Goal: Task Accomplishment & Management: Complete application form

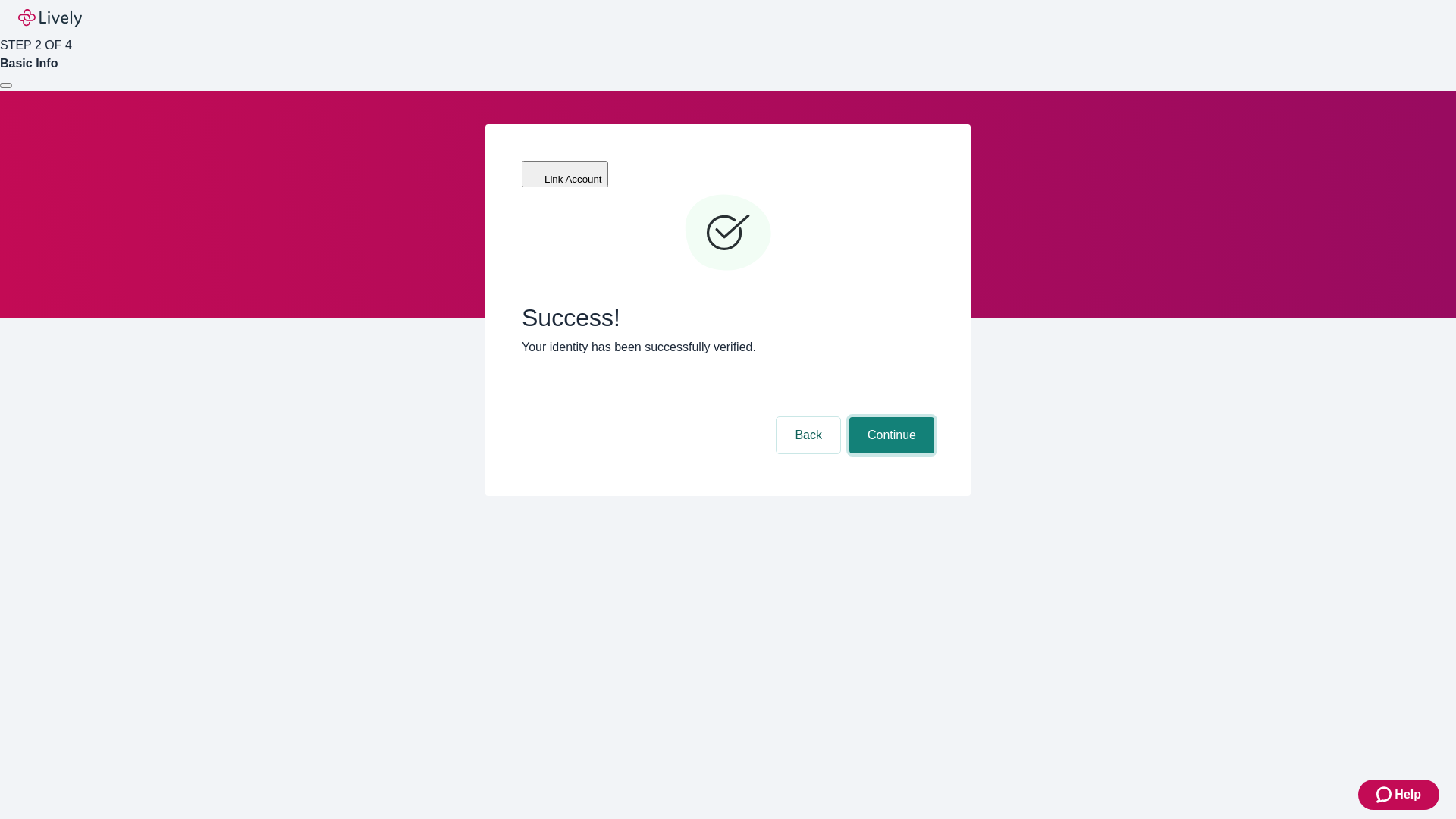
click at [889, 417] on button "Continue" at bounding box center [891, 435] width 85 height 37
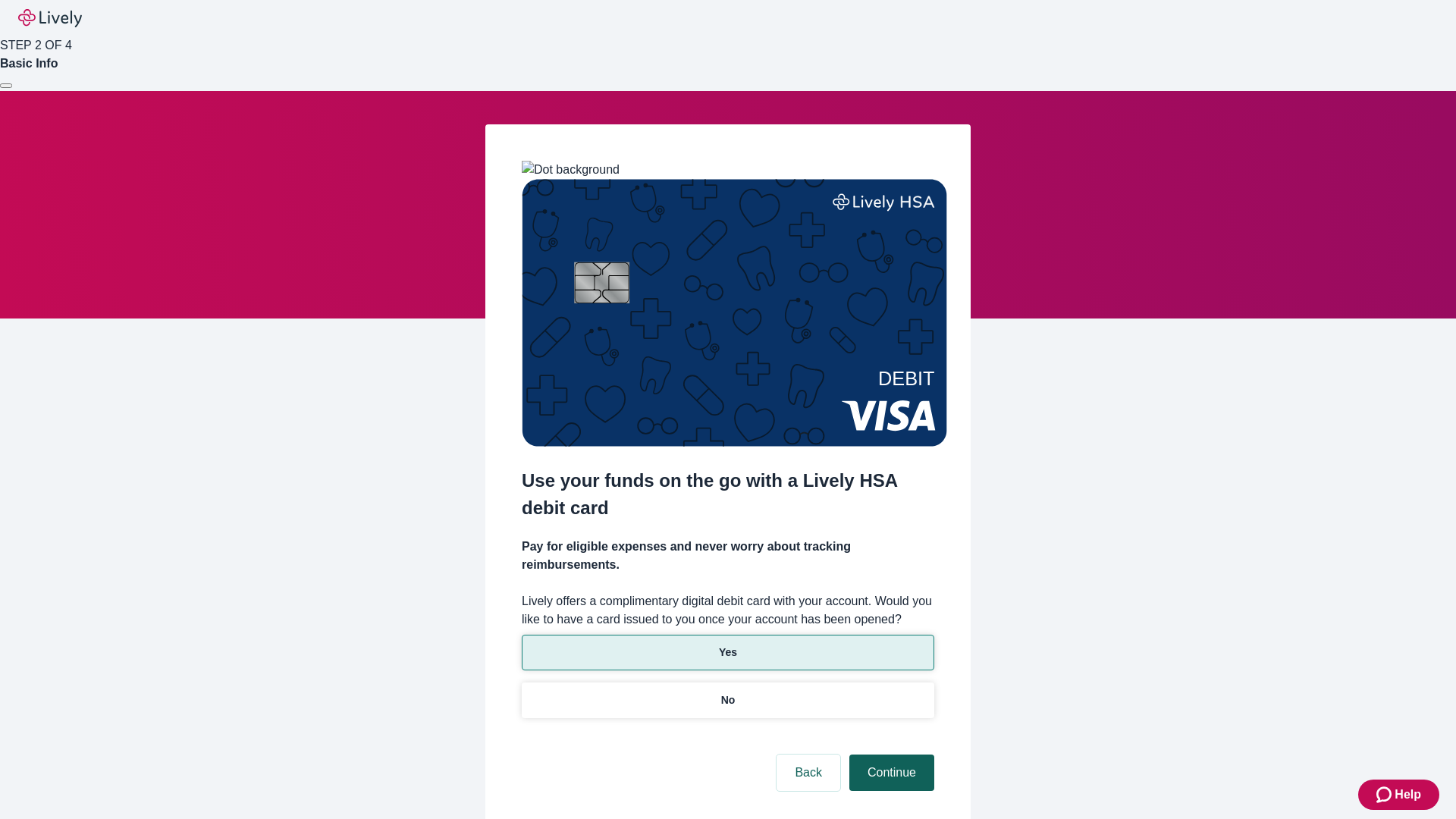
click at [728, 692] on p "No" at bounding box center [728, 700] width 14 height 16
click at [889, 754] on button "Continue" at bounding box center [891, 773] width 85 height 37
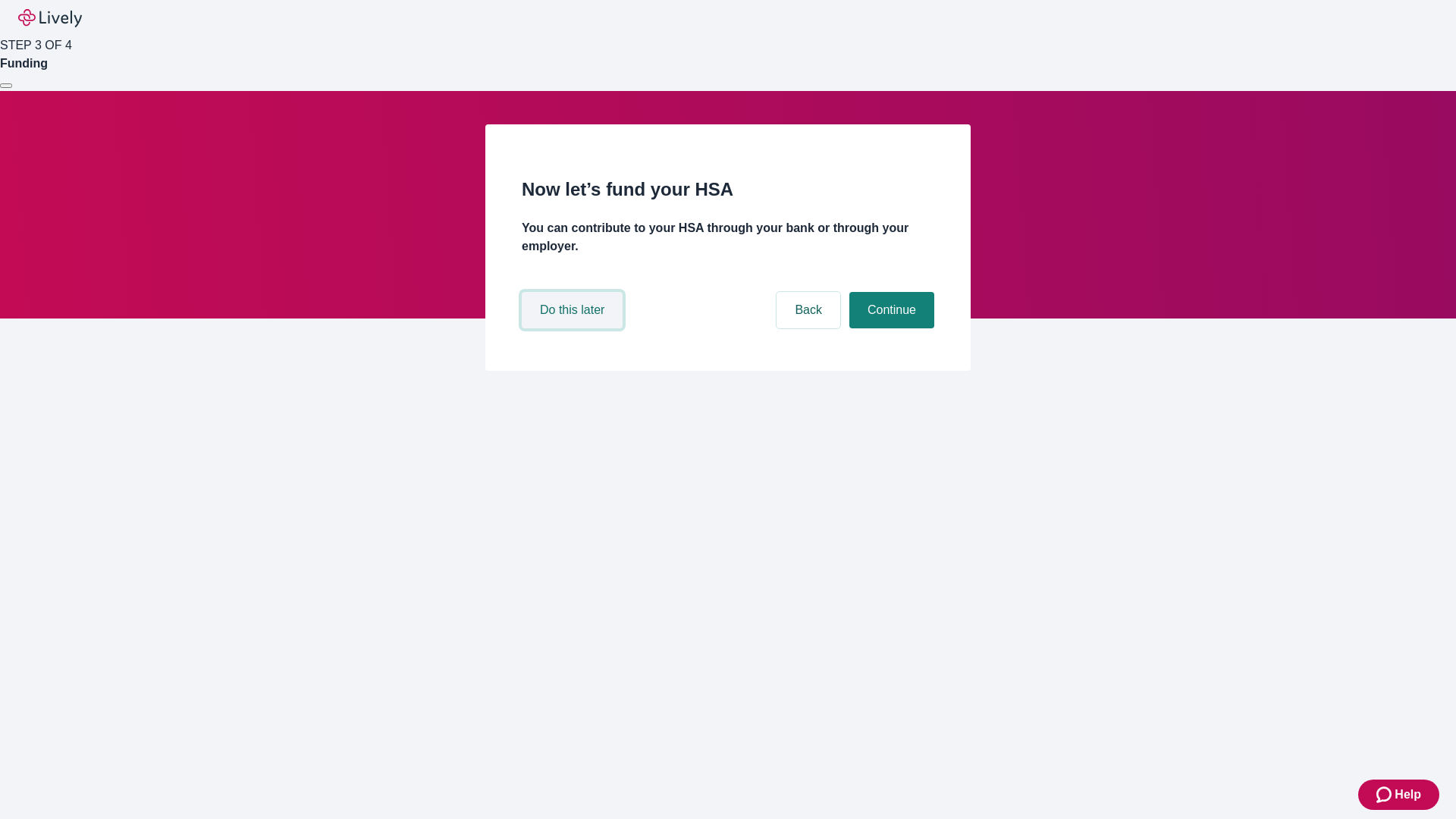
click at [575, 329] on button "Do this later" at bounding box center [572, 310] width 101 height 37
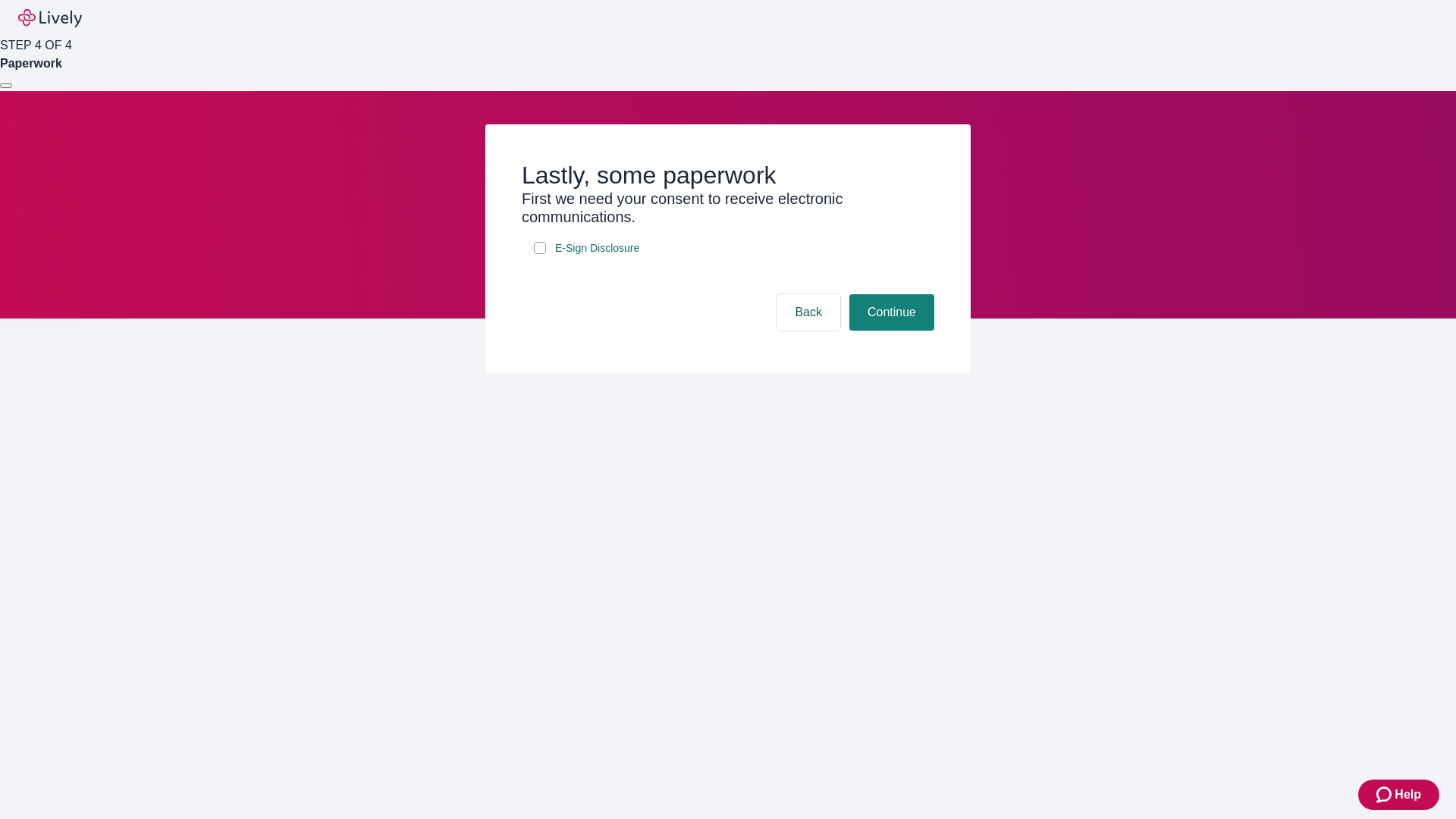
click at [540, 254] on input "E-Sign Disclosure" at bounding box center [540, 248] width 12 height 12
checkbox input "true"
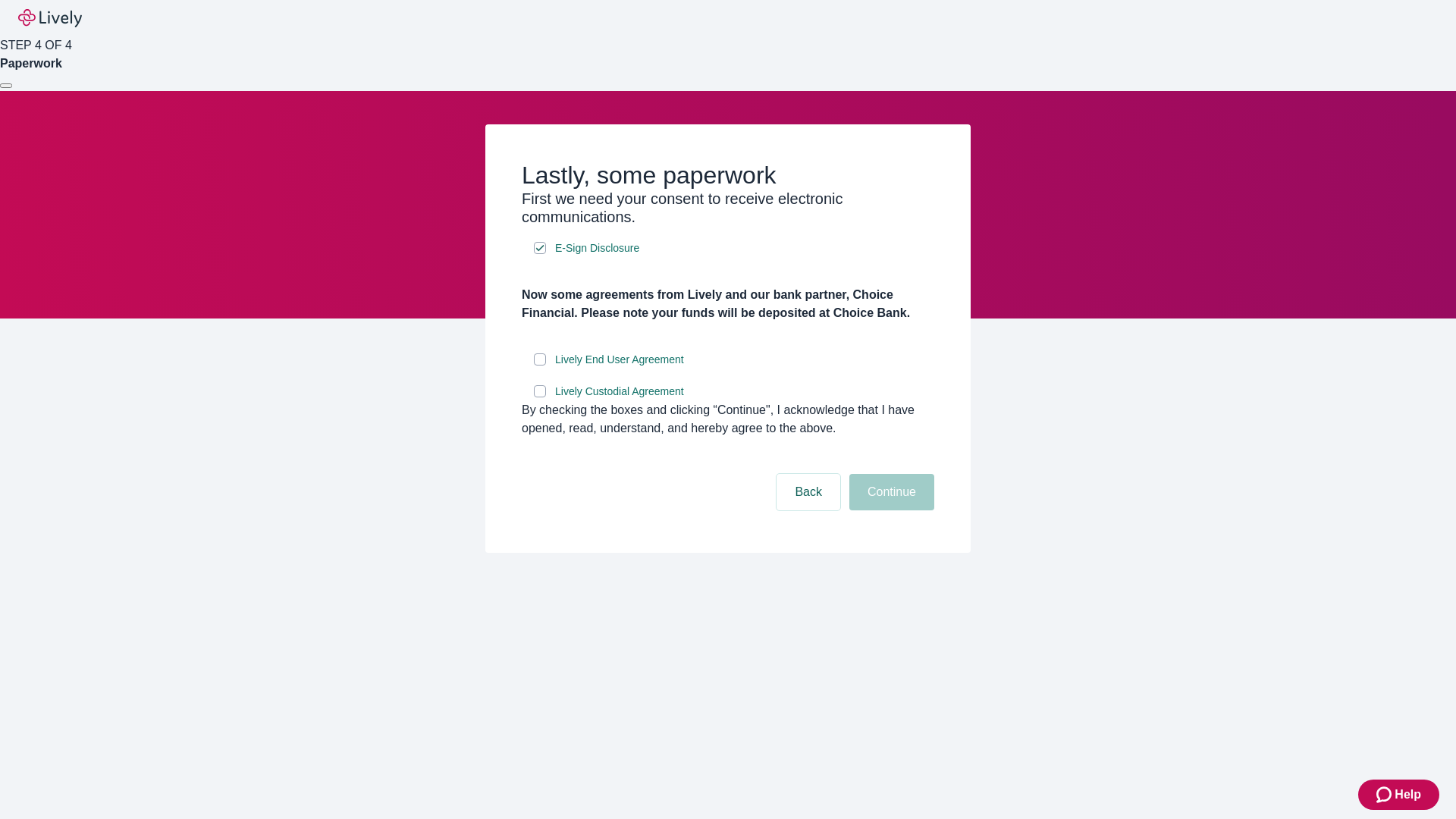
click at [540, 365] on input "Lively End User Agreement" at bounding box center [540, 359] width 12 height 12
checkbox input "true"
click at [540, 397] on input "Lively Custodial Agreement" at bounding box center [540, 392] width 12 height 12
checkbox input "true"
click at [889, 510] on button "Continue" at bounding box center [891, 492] width 85 height 37
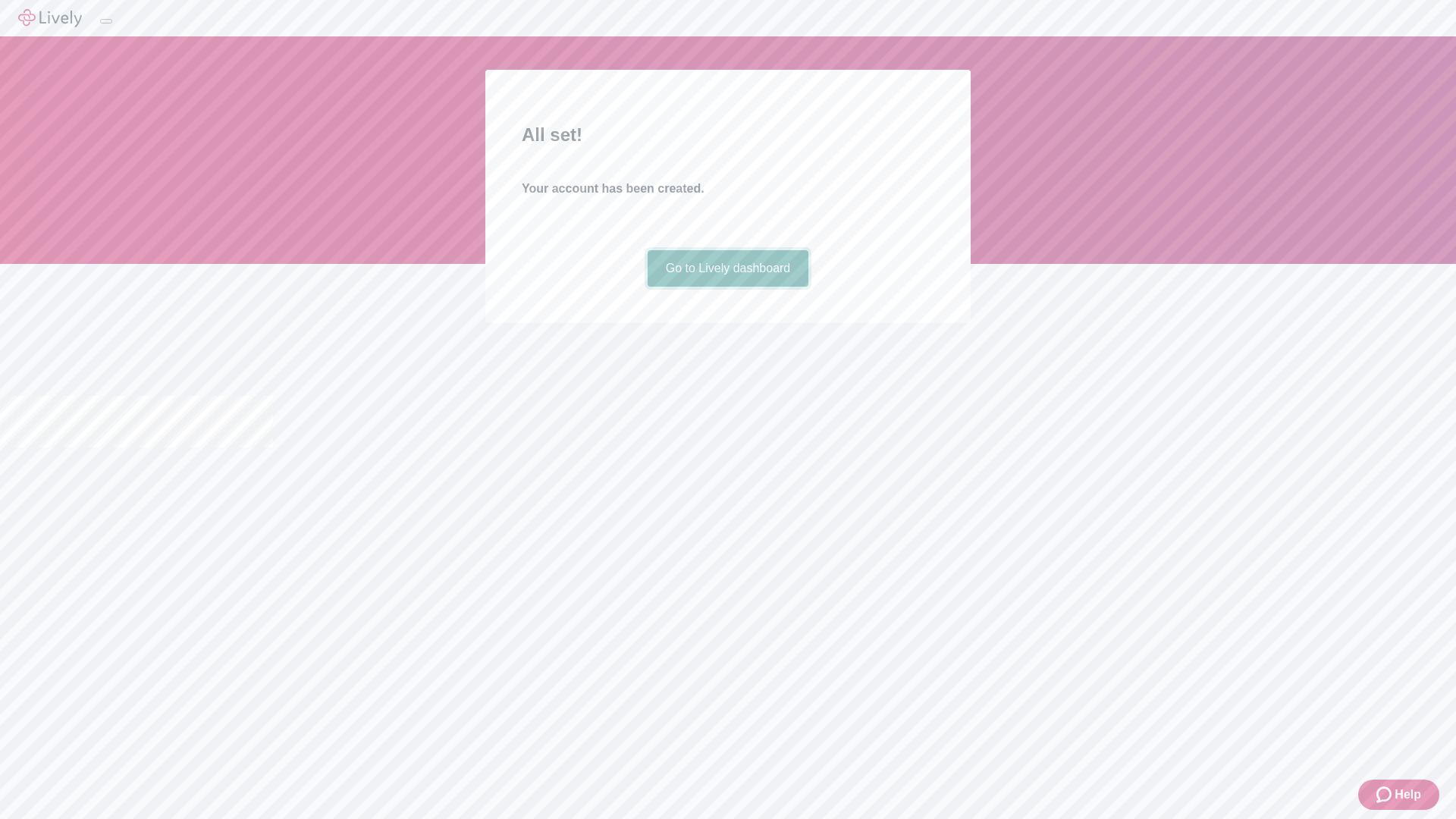
click at [728, 287] on link "Go to Lively dashboard" at bounding box center [728, 268] width 162 height 37
